Goal: Task Accomplishment & Management: Manage account settings

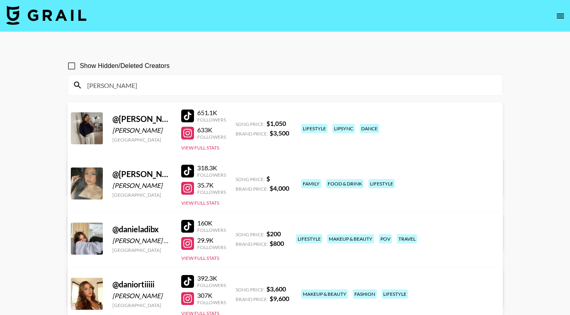
click at [558, 14] on icon "open drawer" at bounding box center [560, 16] width 7 height 5
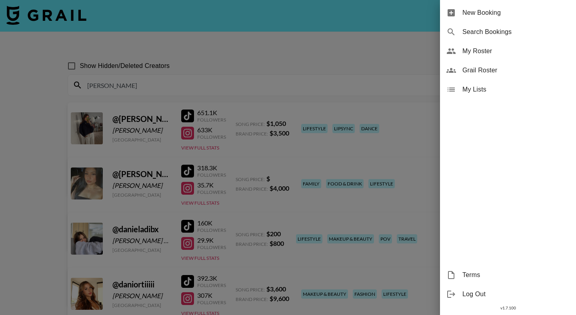
click at [484, 55] on span "My Roster" at bounding box center [515, 51] width 107 height 10
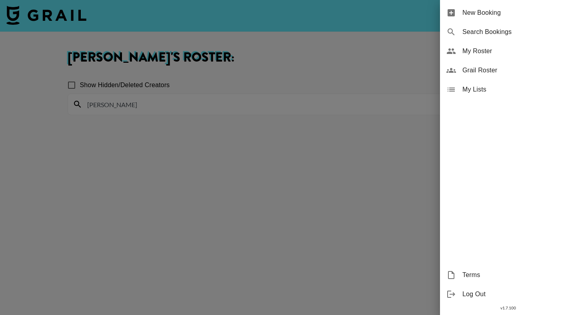
click at [353, 52] on div at bounding box center [288, 157] width 576 height 315
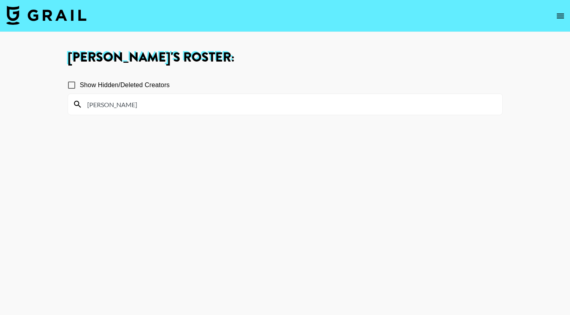
click at [200, 108] on input "[PERSON_NAME]" at bounding box center [289, 104] width 415 height 13
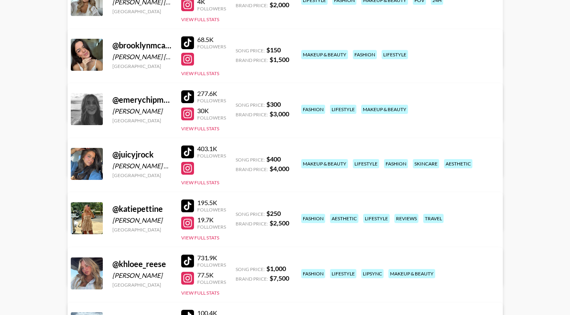
scroll to position [195, 0]
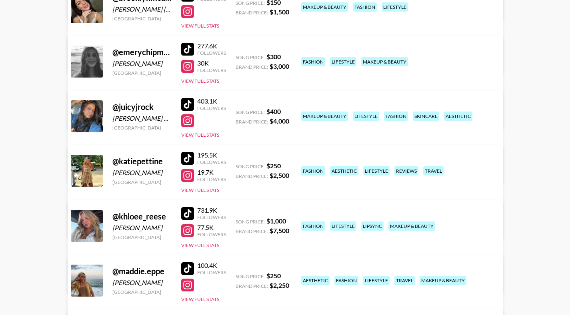
click at [238, 111] on link "View/Edit Details" at bounding box center [160, 115] width 156 height 8
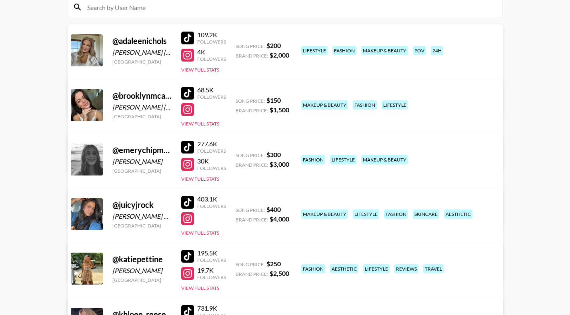
scroll to position [73, 0]
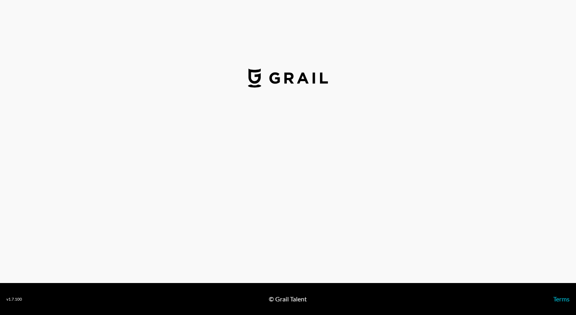
select select "USD"
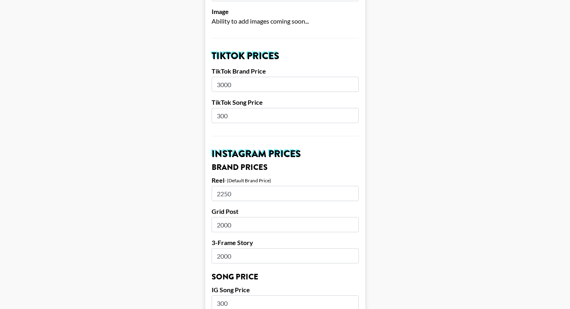
scroll to position [342, 0]
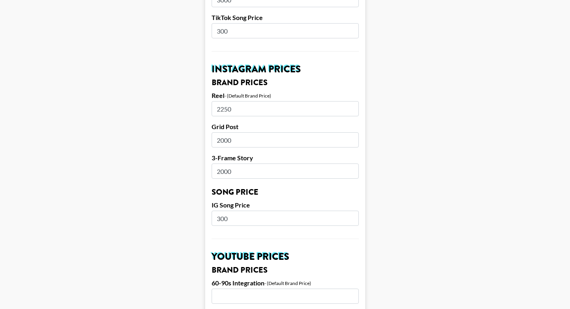
click at [227, 101] on input "2250" at bounding box center [285, 108] width 147 height 15
type input "2500"
click at [500, 143] on main "Airtable ID: recGFmNaVmqAeIAgZ Manager(s) hannah@grail-talent.com ​ TikTok User…" at bounding box center [284, 206] width 557 height 1007
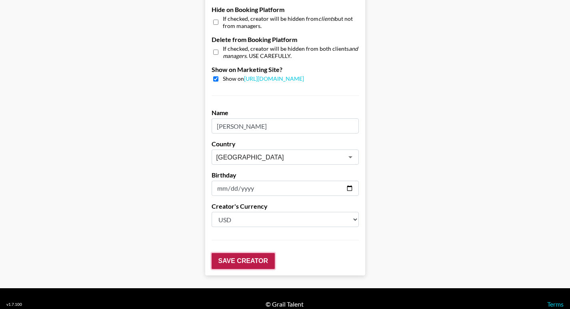
click at [232, 253] on input "Save Creator" at bounding box center [243, 261] width 63 height 16
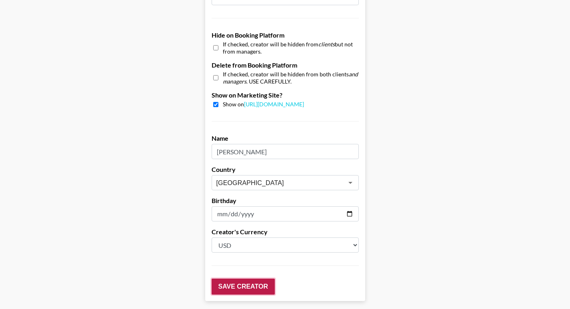
scroll to position [801, 0]
